Goal: Task Accomplishment & Management: Manage account settings

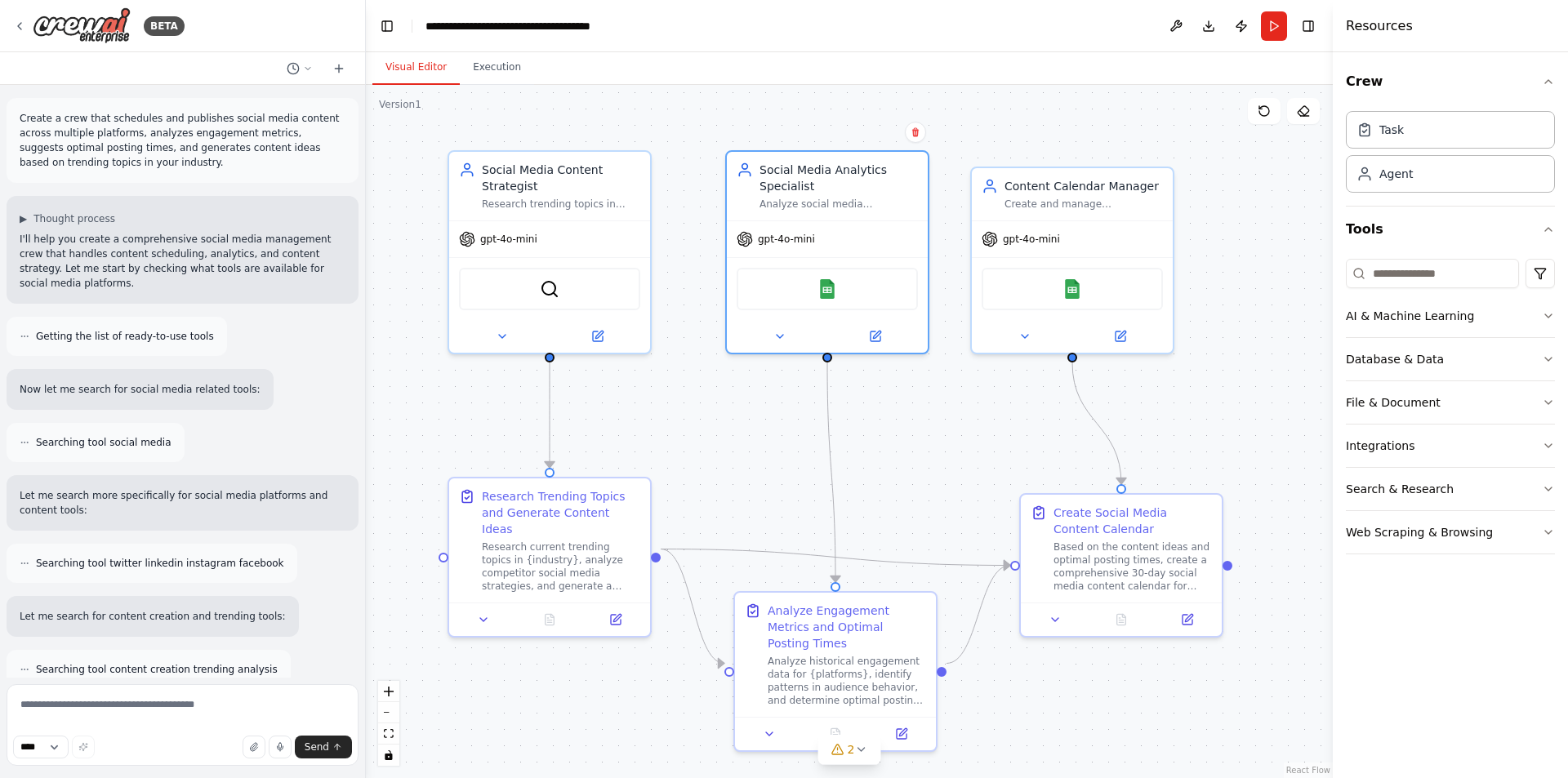
scroll to position [1796, 0]
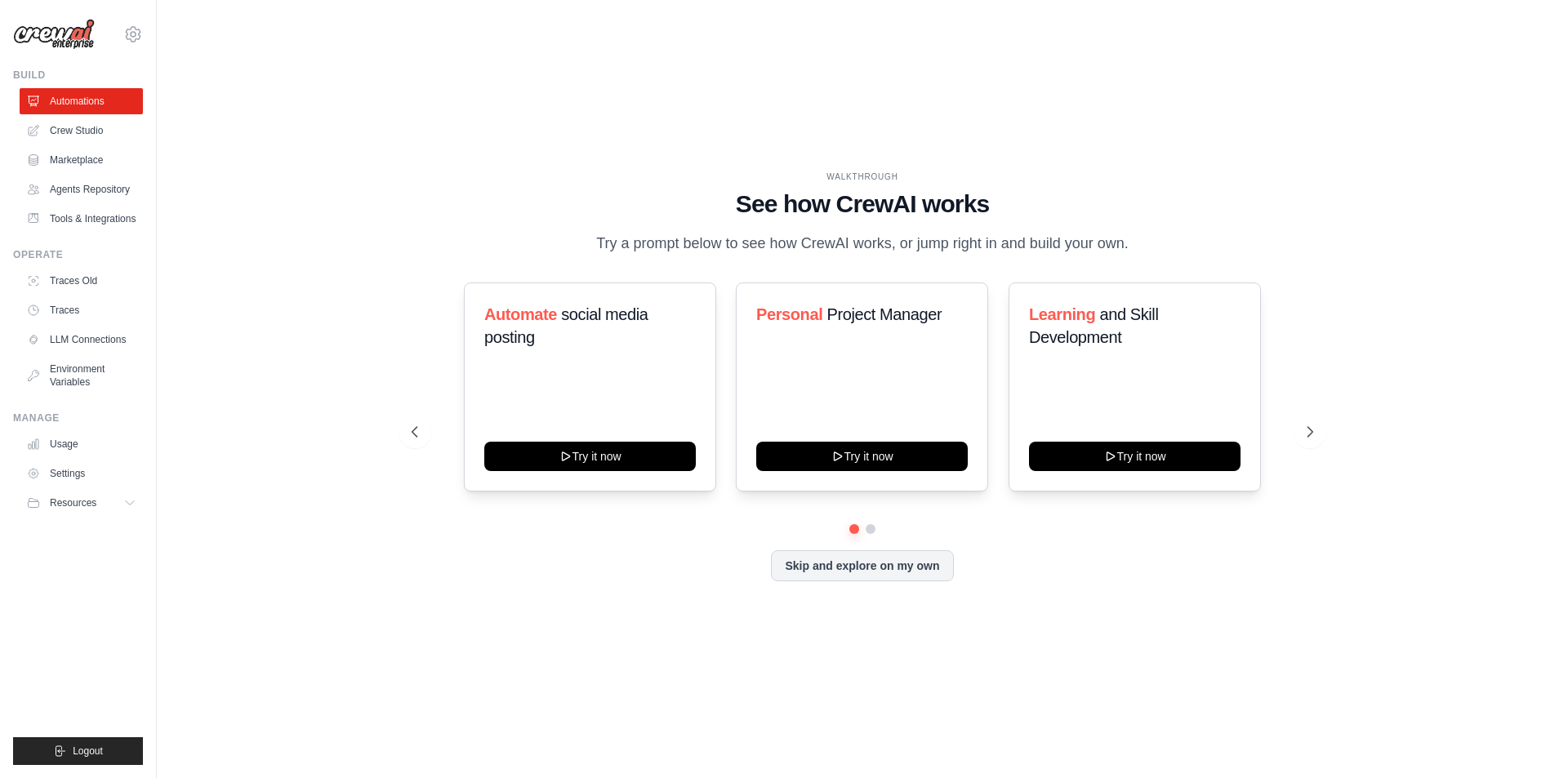
click at [65, 27] on img at bounding box center [53, 34] width 82 height 31
click at [126, 495] on button "Resources" at bounding box center [83, 503] width 123 height 26
click at [85, 436] on link "Usage" at bounding box center [83, 444] width 123 height 26
click at [88, 470] on link "Settings" at bounding box center [83, 474] width 123 height 26
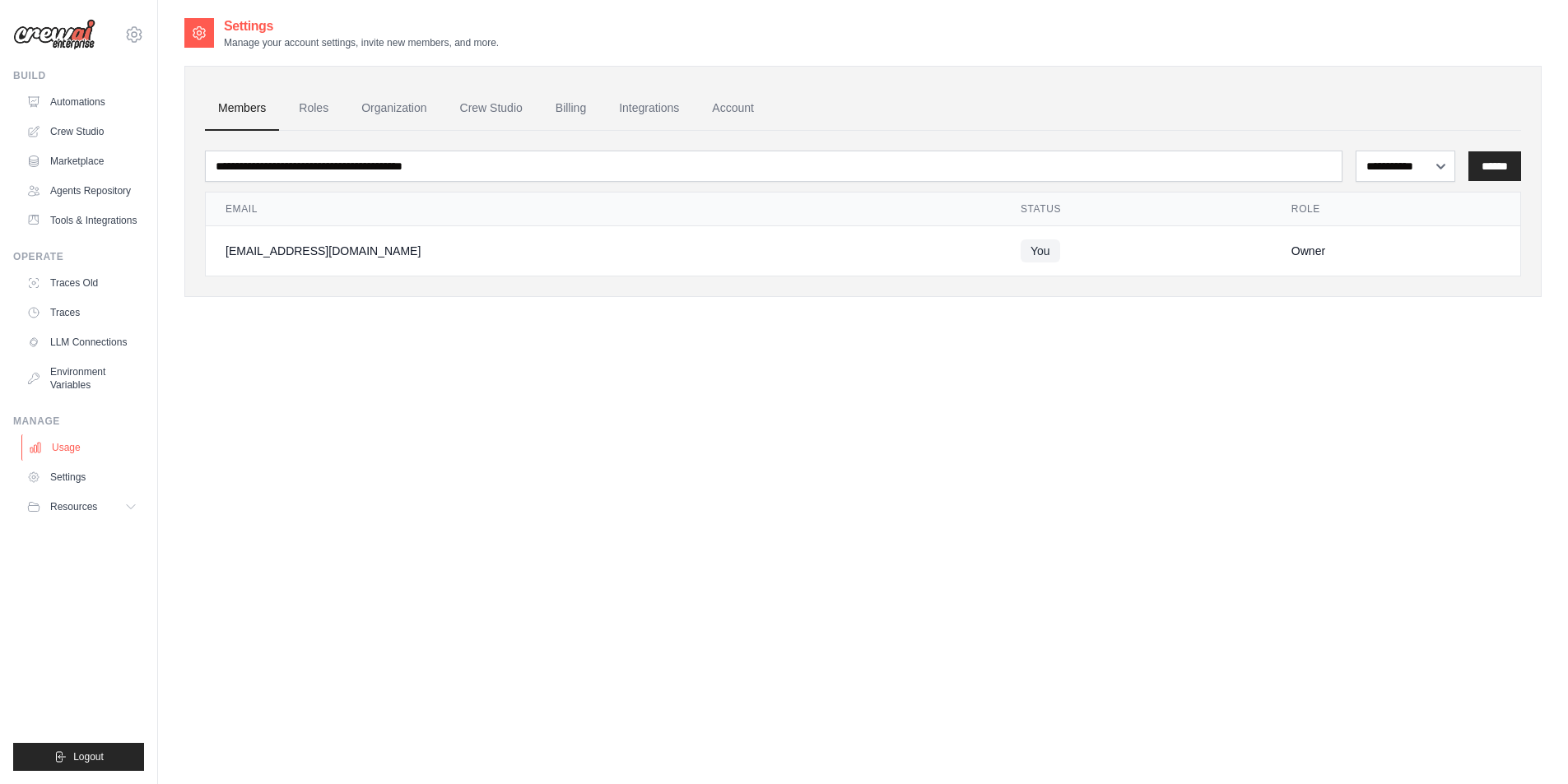
click at [71, 441] on link "Usage" at bounding box center [83, 448] width 124 height 26
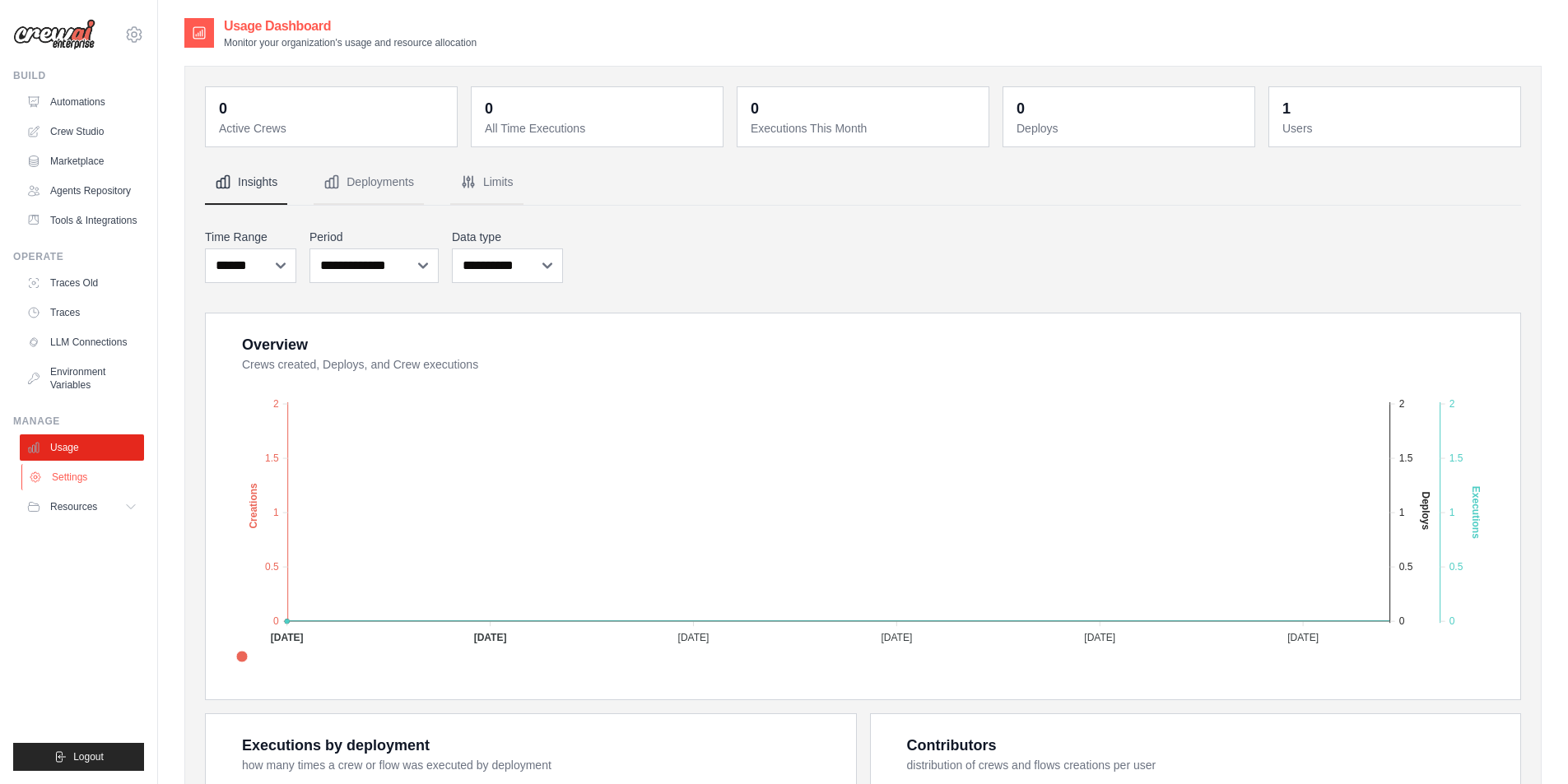
click at [82, 469] on link "Settings" at bounding box center [83, 477] width 124 height 26
click at [83, 476] on link "Settings" at bounding box center [83, 477] width 124 height 26
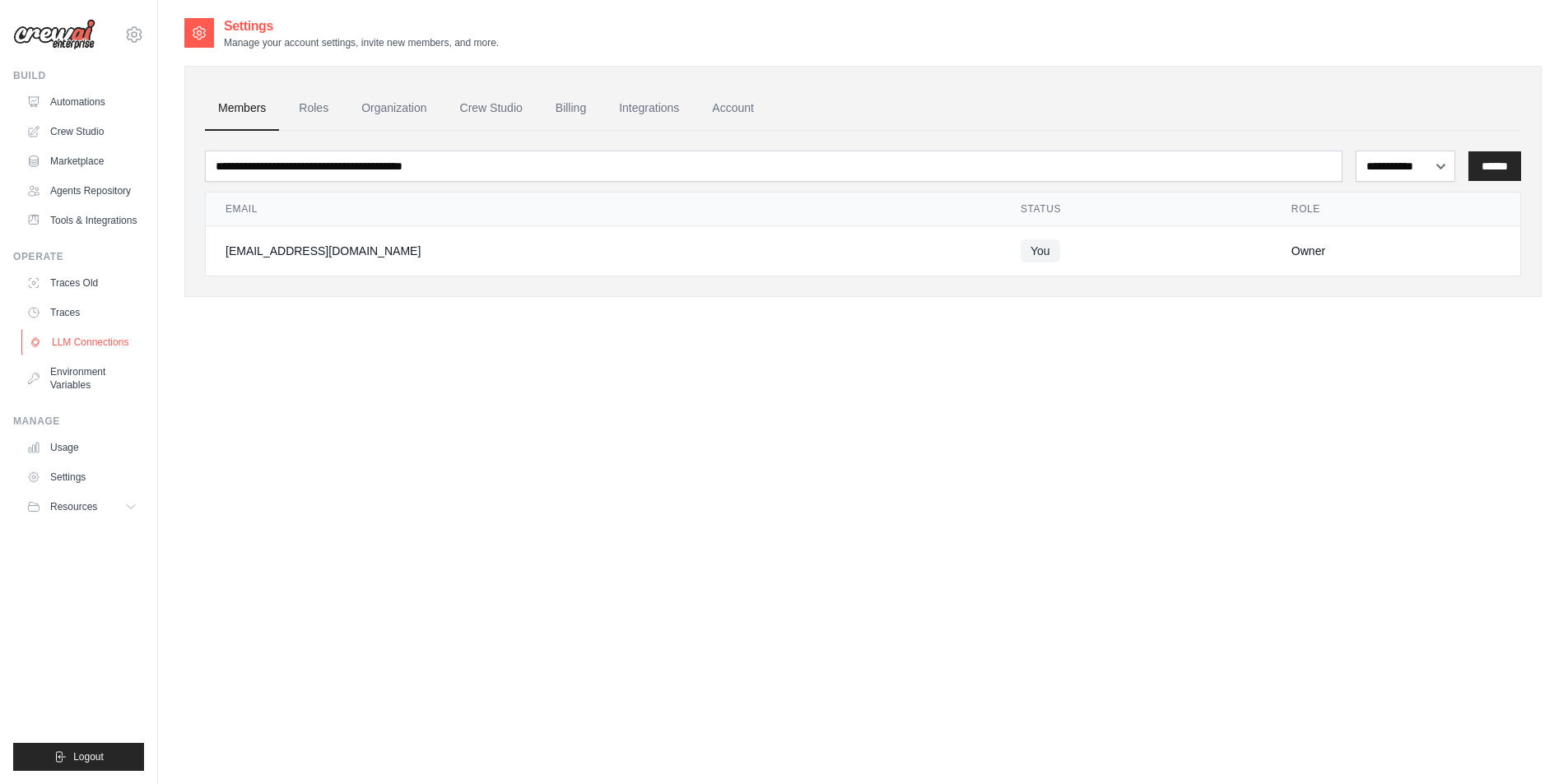
click at [118, 334] on link "LLM Connections" at bounding box center [83, 342] width 124 height 26
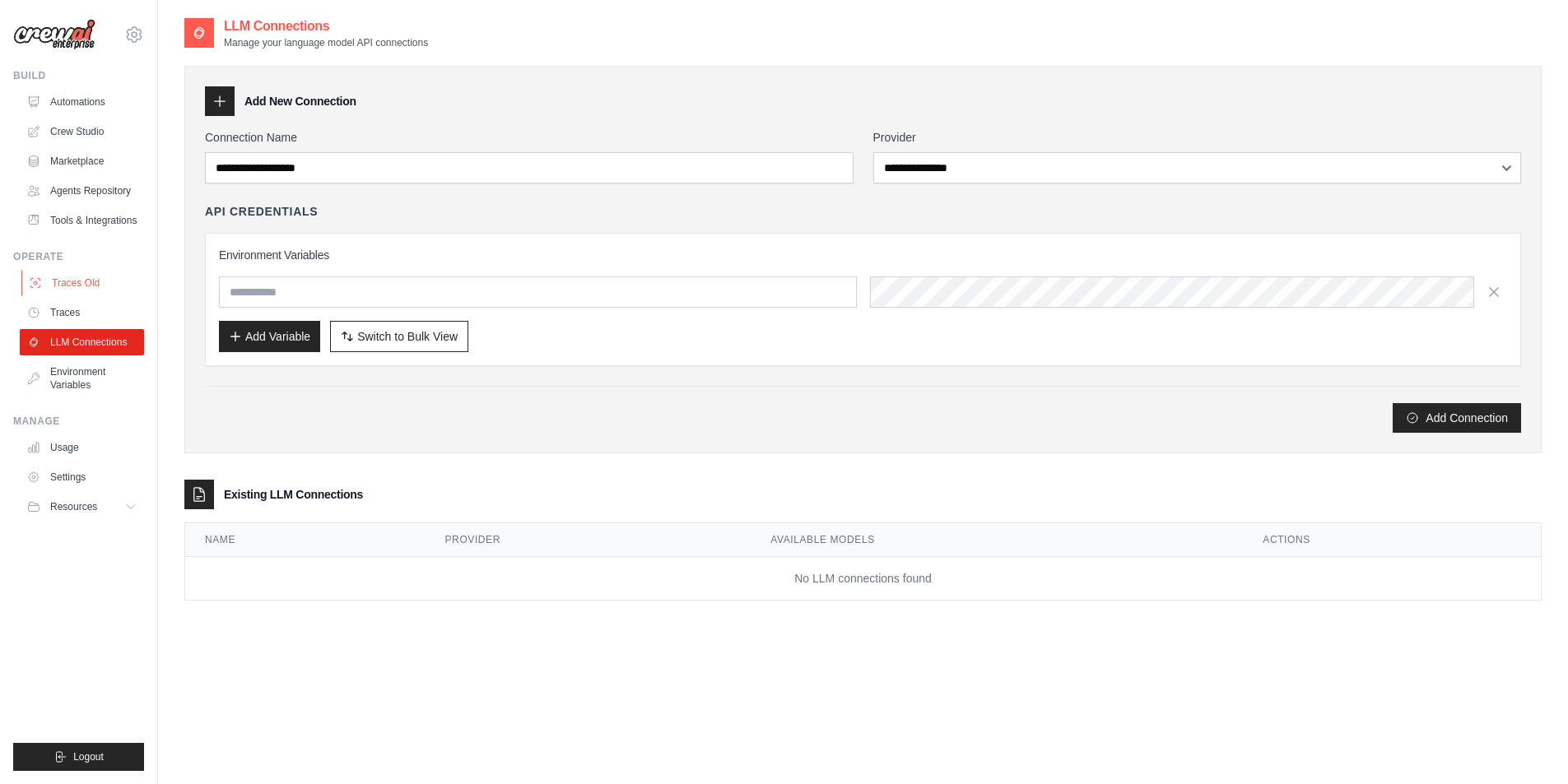
click at [109, 283] on link "Traces Old" at bounding box center [83, 283] width 124 height 26
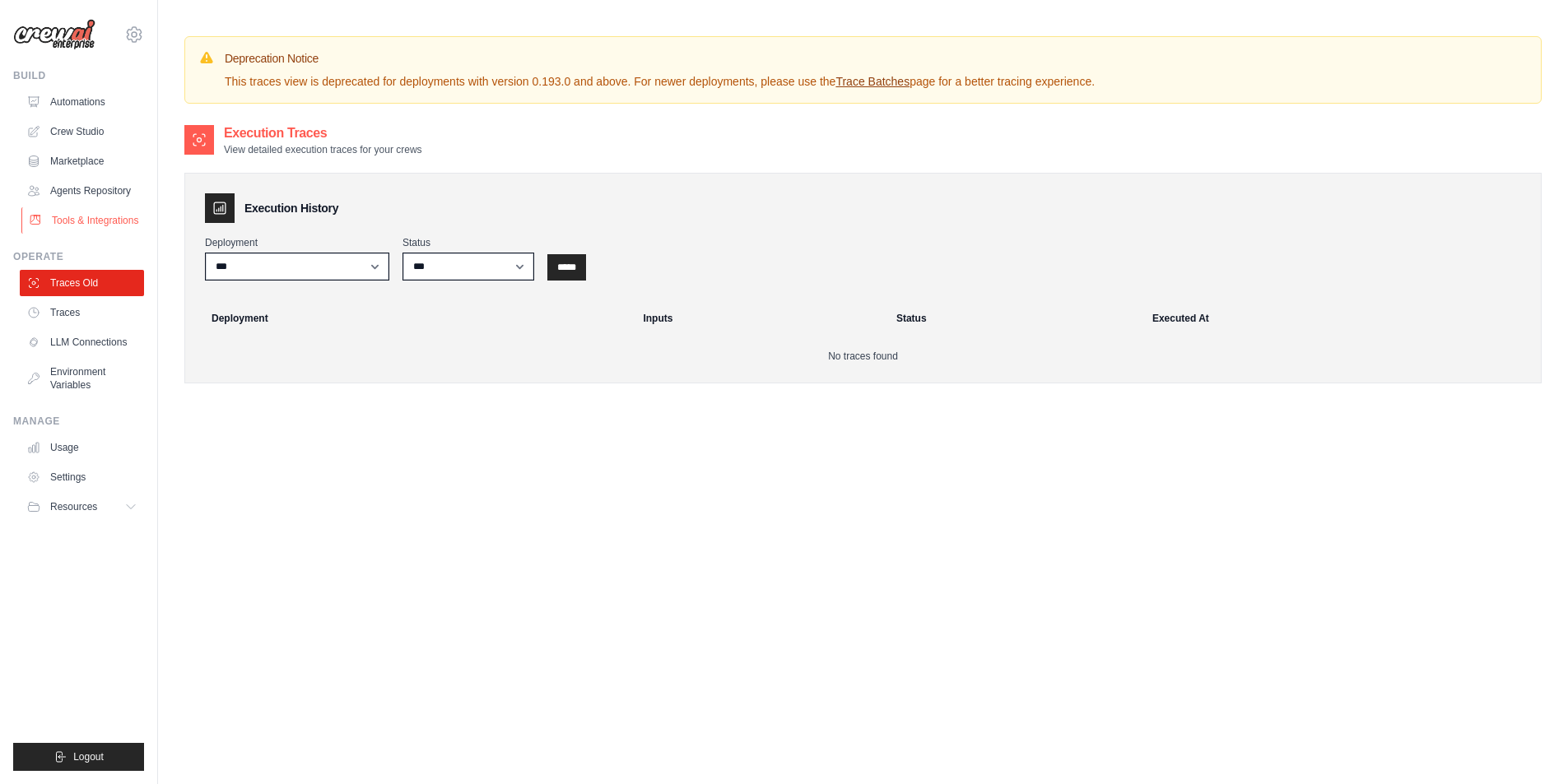
click at [130, 218] on link "Tools & Integrations" at bounding box center [83, 220] width 124 height 26
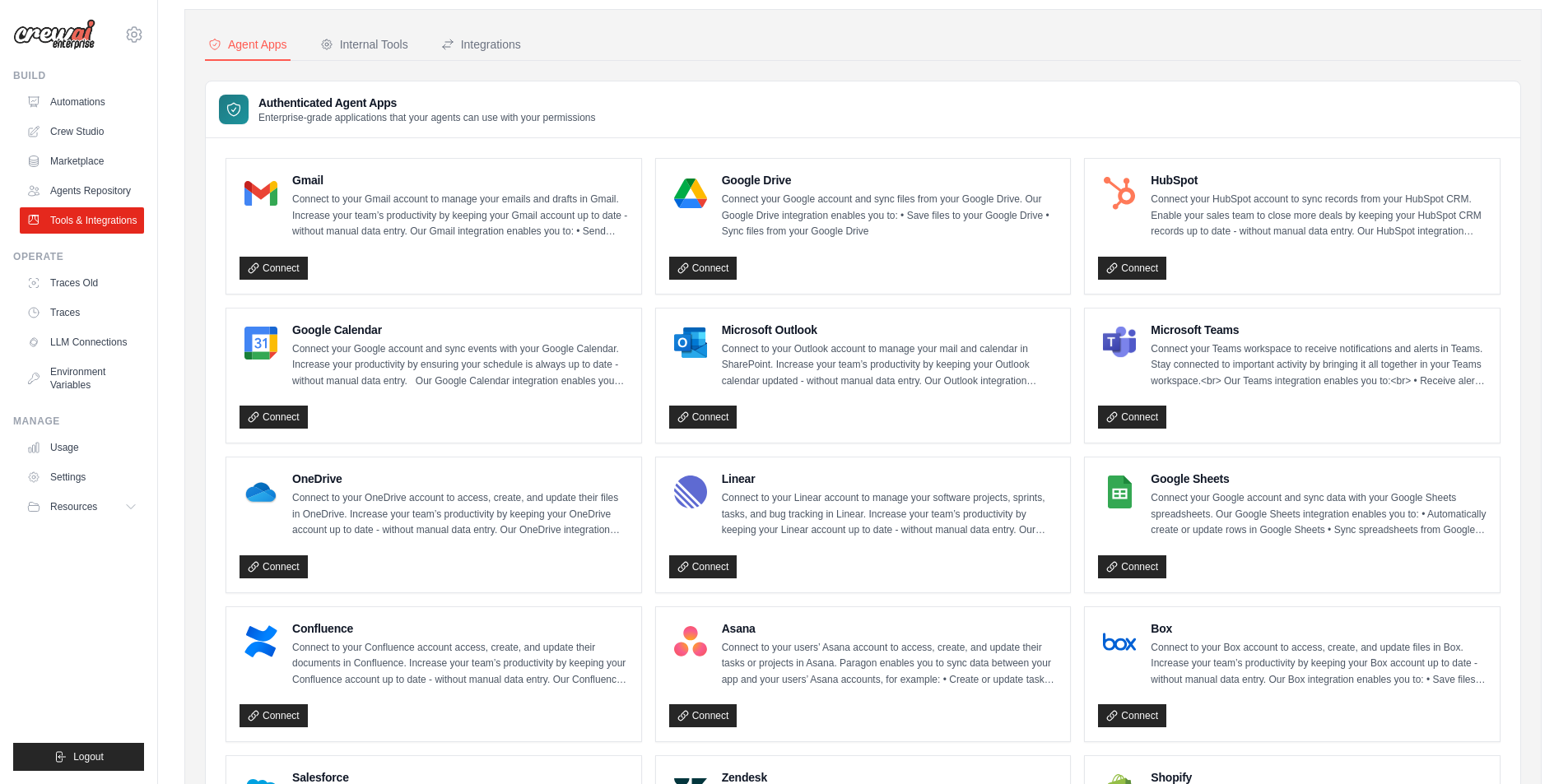
scroll to position [165, 0]
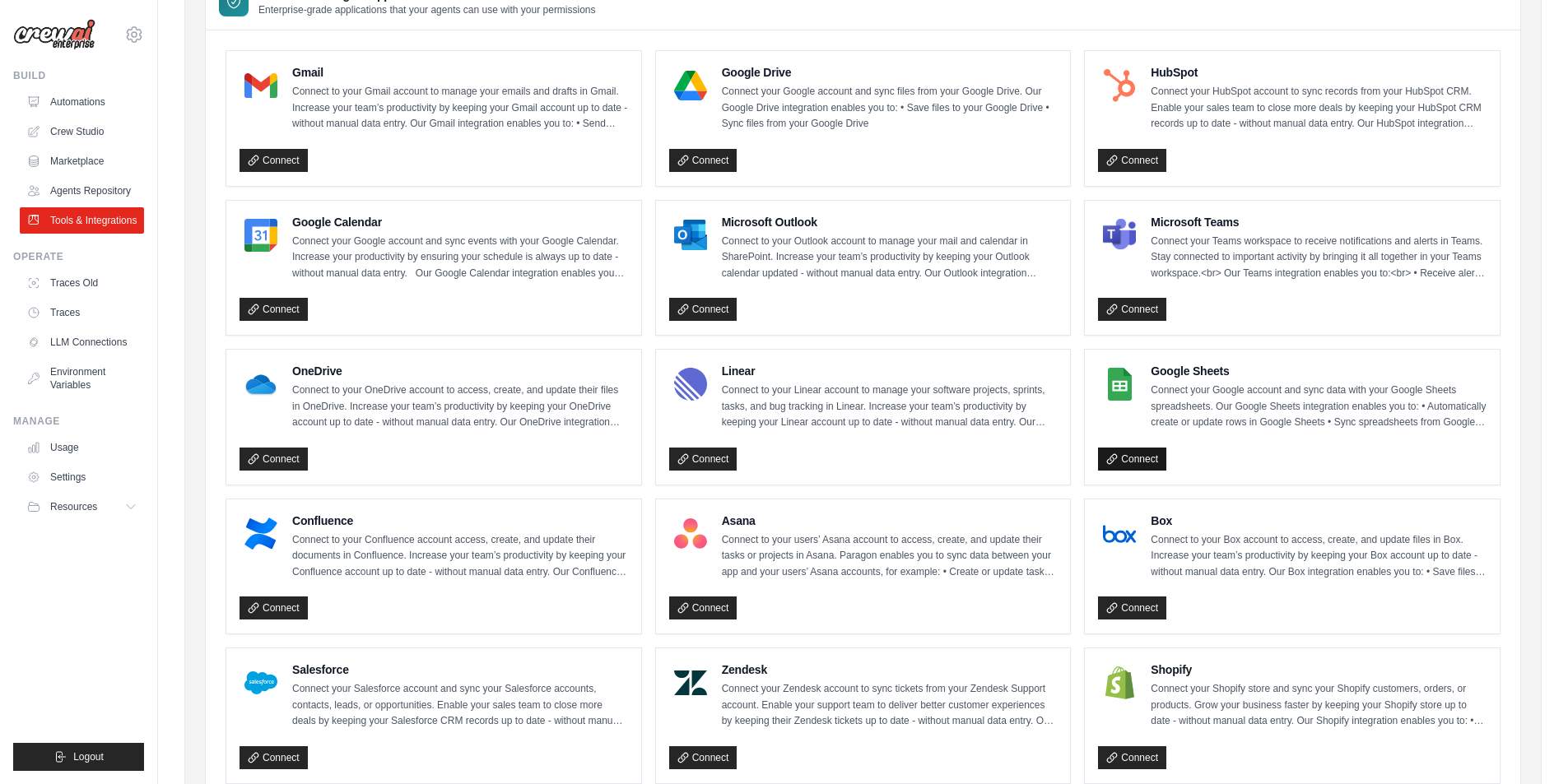
click at [1138, 465] on link "Connect" at bounding box center [1131, 459] width 68 height 23
click at [712, 166] on link "Connect" at bounding box center [703, 160] width 68 height 23
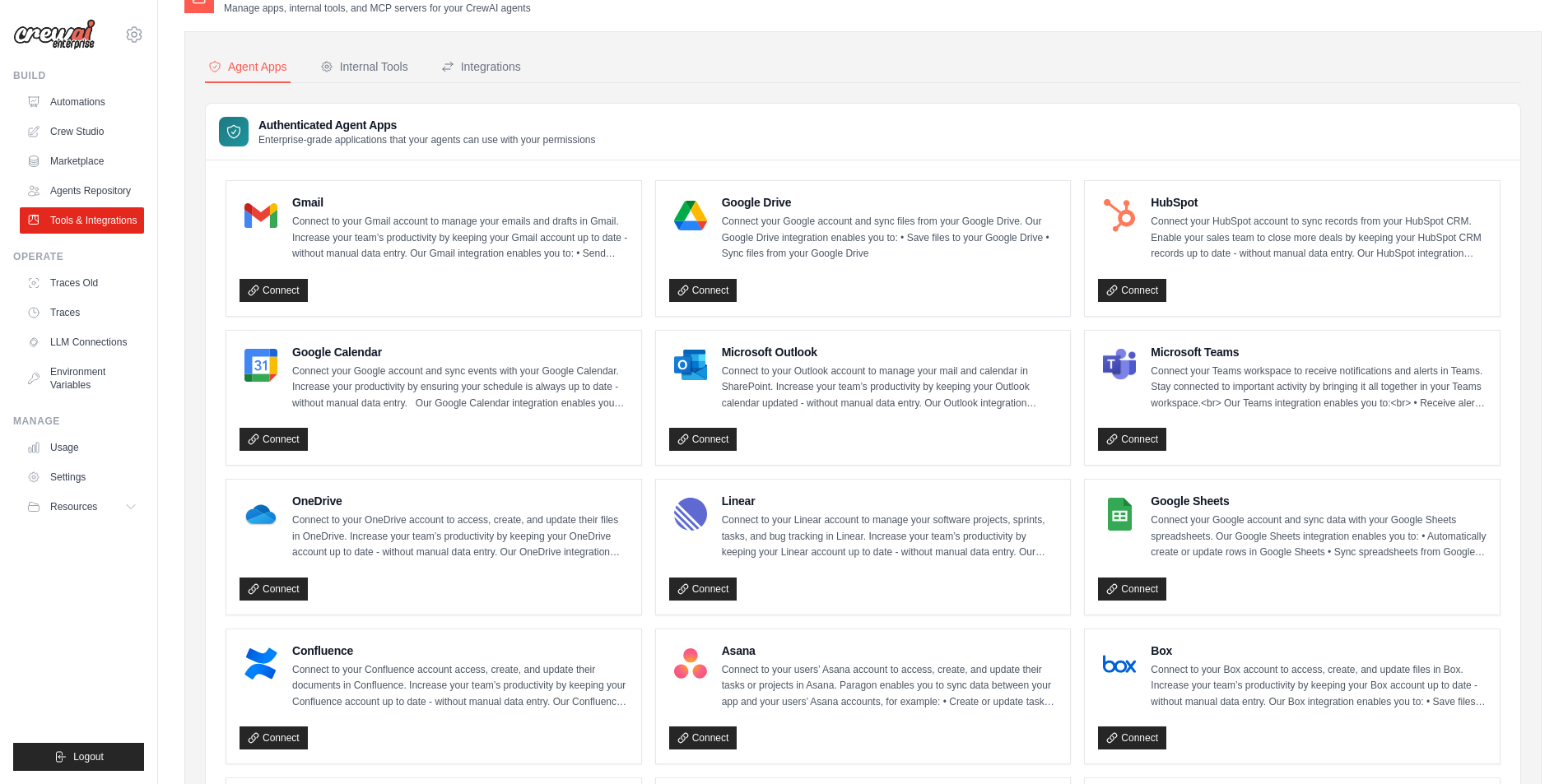
scroll to position [0, 0]
